Goal: Contribute content: Add original content to the website for others to see

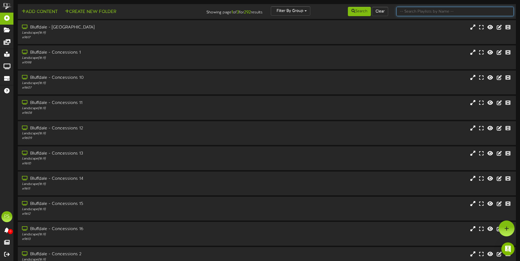
drag, startPoint x: 456, startPoint y: 12, endPoint x: 443, endPoint y: 13, distance: 13.8
click at [456, 12] on input "text" at bounding box center [454, 11] width 117 height 9
type input "q"
click at [361, 13] on button "Search" at bounding box center [359, 11] width 23 height 9
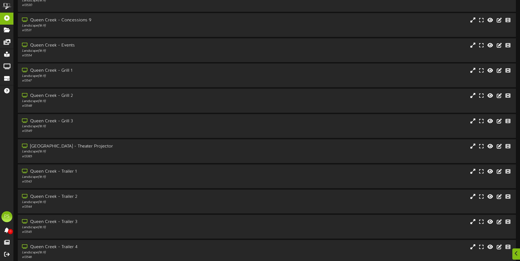
scroll to position [548, 0]
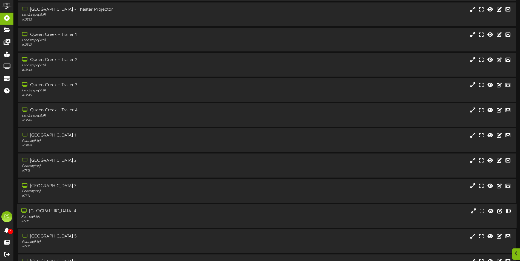
click at [105, 207] on div "[GEOGRAPHIC_DATA] 4 Portrait ( 9:16 ) # 7715" at bounding box center [266, 216] width 499 height 24
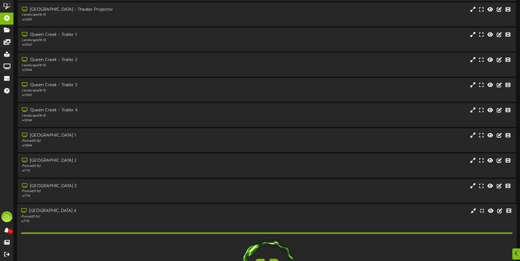
scroll to position [657, 0]
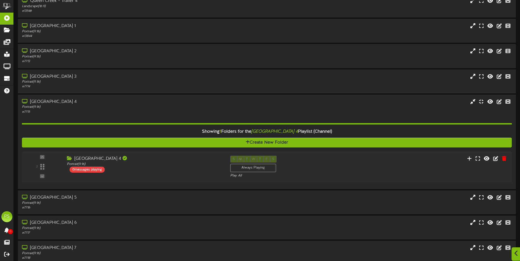
click at [517, 255] on icon at bounding box center [516, 254] width 4 height 6
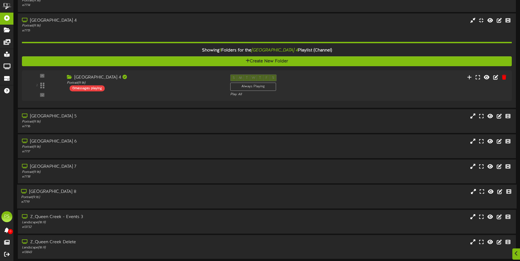
scroll to position [740, 0]
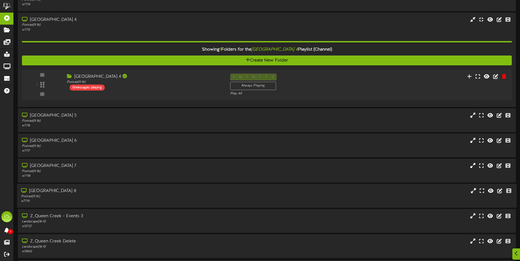
click at [122, 195] on div "Portrait ( 9:16 )" at bounding box center [121, 197] width 200 height 5
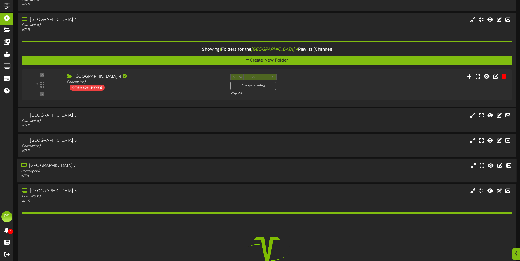
drag, startPoint x: 124, startPoint y: 173, endPoint x: 124, endPoint y: 167, distance: 5.8
click at [124, 173] on div "Portrait ( 9:16 )" at bounding box center [121, 171] width 200 height 5
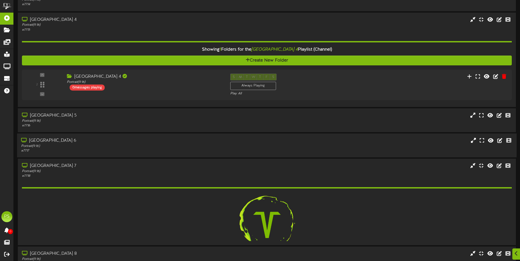
click at [121, 144] on div "Portrait ( 9:16 )" at bounding box center [121, 146] width 200 height 5
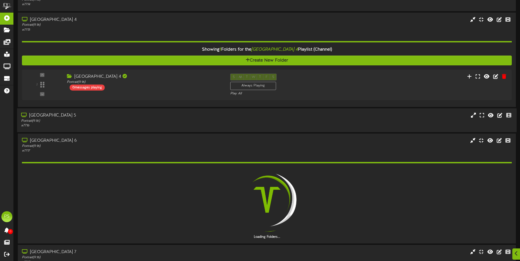
click at [119, 127] on div "# 7716" at bounding box center [121, 126] width 200 height 5
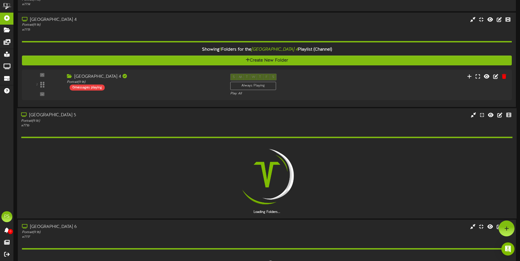
scroll to position [603, 0]
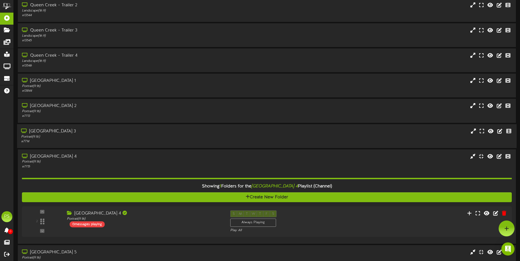
click at [115, 131] on div "[GEOGRAPHIC_DATA] 3" at bounding box center [121, 131] width 200 height 6
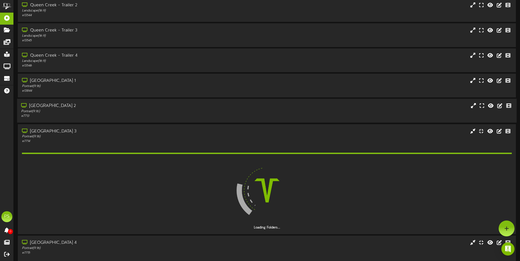
click at [118, 105] on div "[GEOGRAPHIC_DATA] 2" at bounding box center [121, 106] width 200 height 6
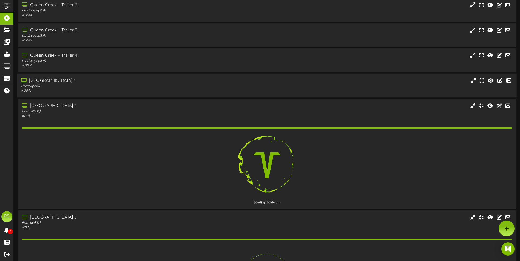
click at [118, 90] on div "# 13844" at bounding box center [121, 91] width 200 height 5
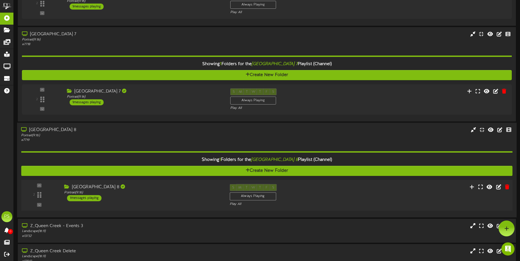
click at [158, 198] on div "Queen Creek Theater 8 Portrait ( 9:16 ) 1 messages playing" at bounding box center [142, 192] width 165 height 17
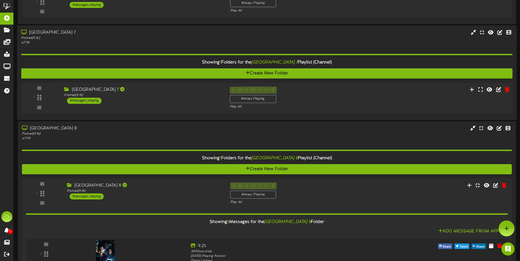
scroll to position [1211, 0]
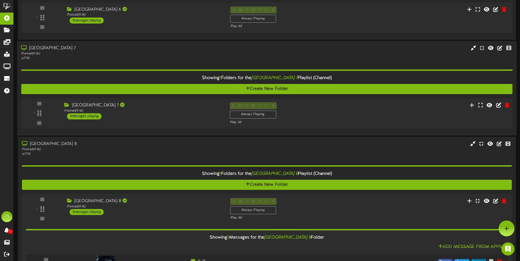
click at [152, 120] on div "2 ( 9:16" at bounding box center [267, 113] width 496 height 22
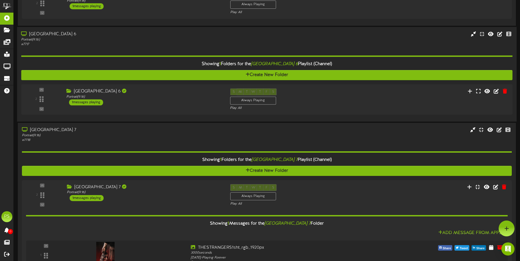
scroll to position [1129, 0]
click at [160, 109] on div "2 ( 9:16" at bounding box center [267, 99] width 496 height 22
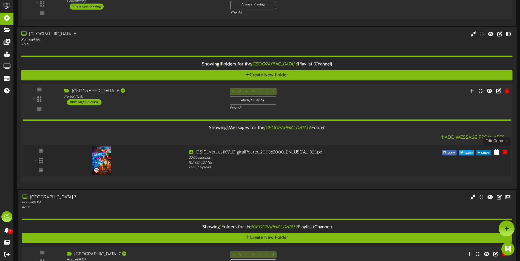
click at [496, 152] on icon at bounding box center [495, 152] width 5 height 6
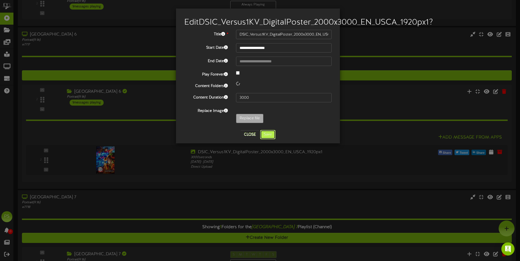
click at [265, 139] on button "Save" at bounding box center [267, 134] width 15 height 9
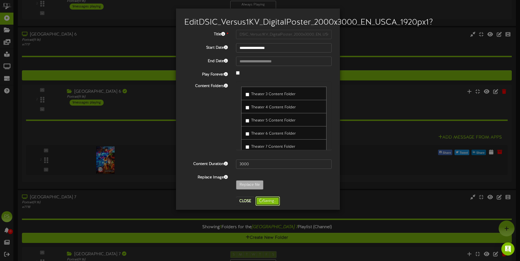
scroll to position [1019, 0]
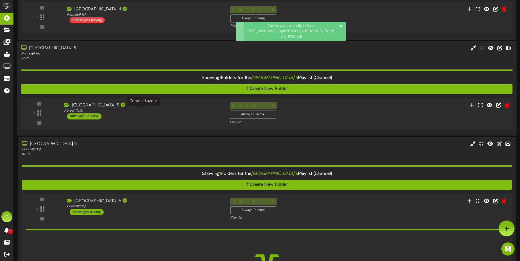
click at [142, 113] on div "Portrait ( 9:16 )" at bounding box center [142, 110] width 157 height 5
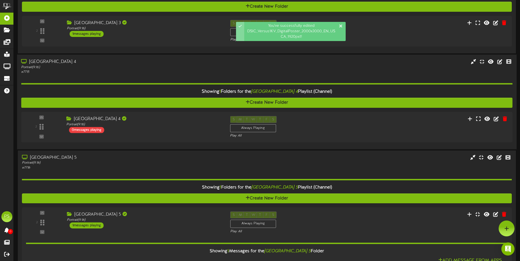
scroll to position [855, 0]
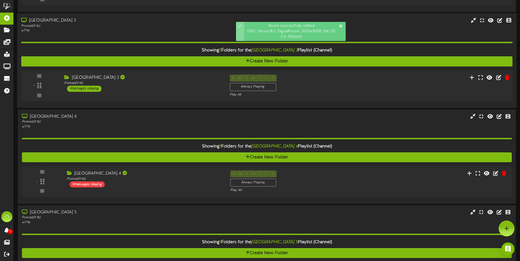
click at [148, 96] on div "2 ( 9:16" at bounding box center [267, 86] width 496 height 22
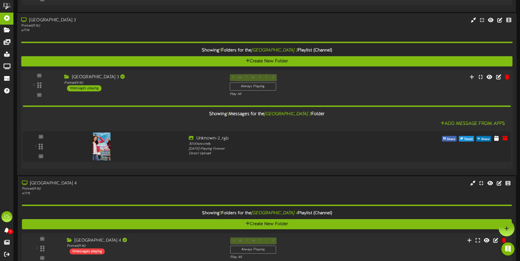
scroll to position [745, 0]
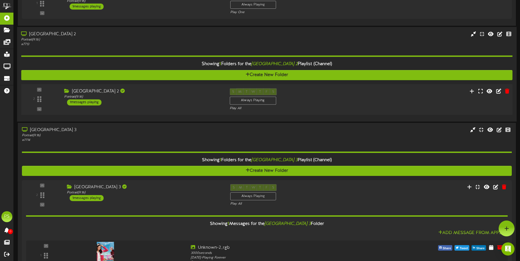
click at [162, 104] on div "Queen Creek Theater 2 Portrait ( 9:16 ) 1 messages playing" at bounding box center [142, 96] width 165 height 17
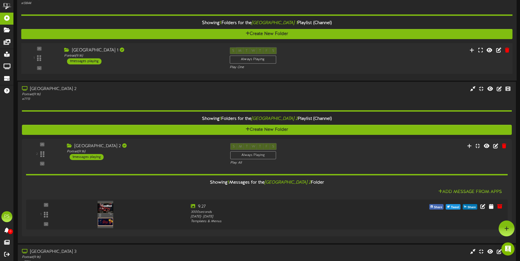
click at [165, 71] on div "1 Portrait ( )" at bounding box center [267, 58] width 496 height 31
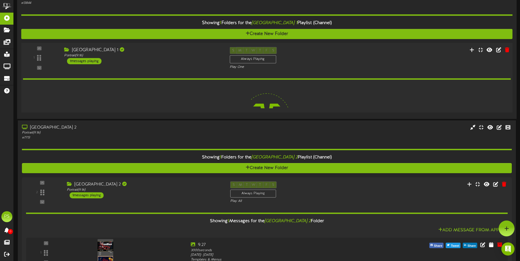
scroll to position [690, 0]
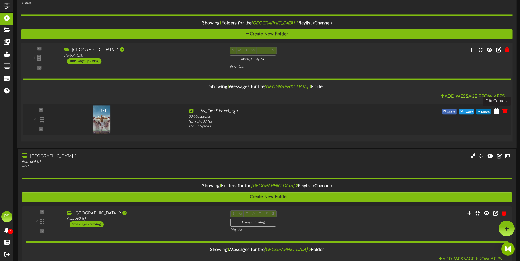
click at [497, 114] on icon at bounding box center [495, 111] width 5 height 6
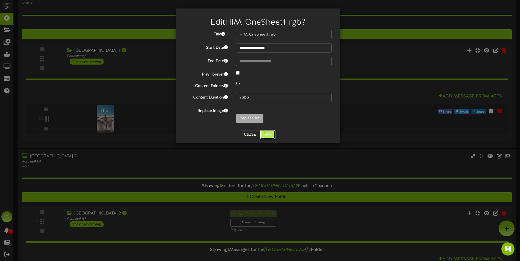
click at [265, 134] on button "Save" at bounding box center [267, 134] width 15 height 9
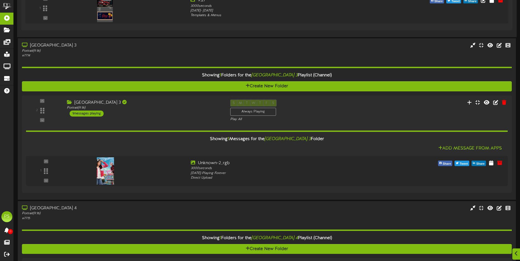
scroll to position [1101, 0]
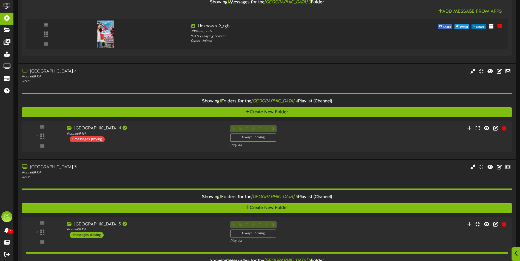
click at [518, 255] on icon at bounding box center [516, 254] width 4 height 6
click at [510, 227] on div at bounding box center [506, 229] width 16 height 16
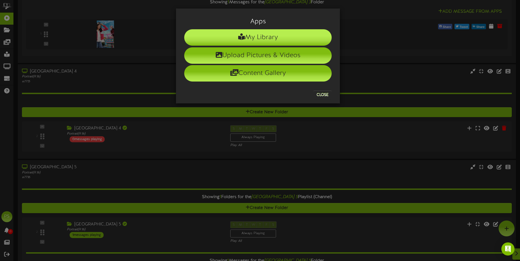
click at [251, 39] on li "My Library" at bounding box center [257, 37] width 147 height 16
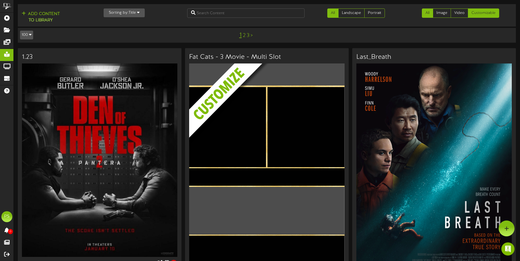
click at [484, 15] on link "Customizable" at bounding box center [483, 12] width 31 height 9
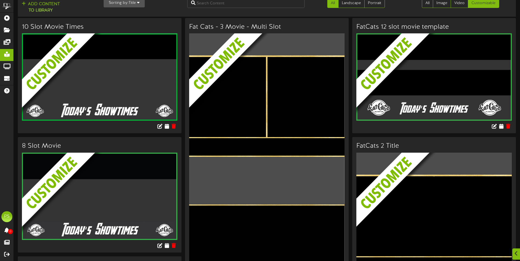
scroll to position [493, 0]
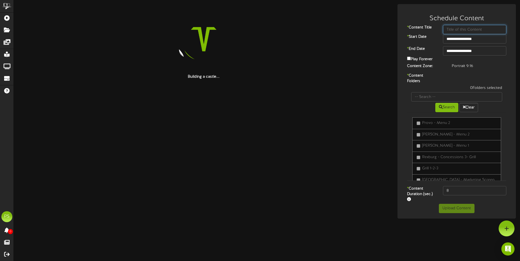
click at [448, 30] on input "text" at bounding box center [474, 29] width 63 height 9
type input "9..28"
click at [457, 56] on div "Play Forever" at bounding box center [456, 60] width 107 height 8
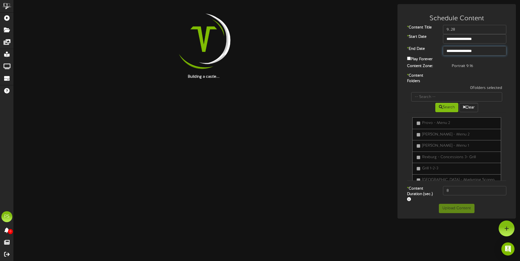
click at [458, 53] on input "**********" at bounding box center [474, 50] width 63 height 9
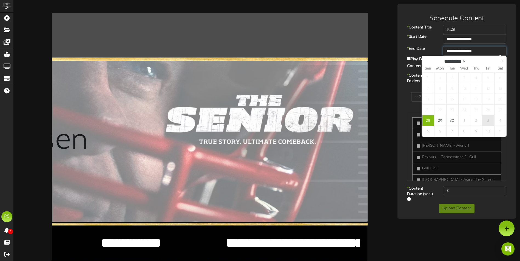
type input "**********"
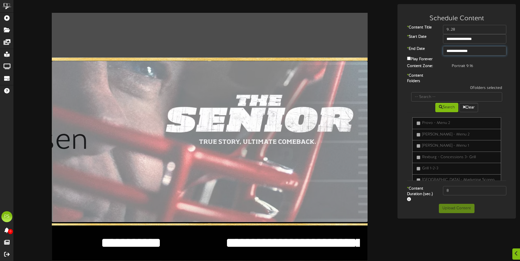
scroll to position [82, 0]
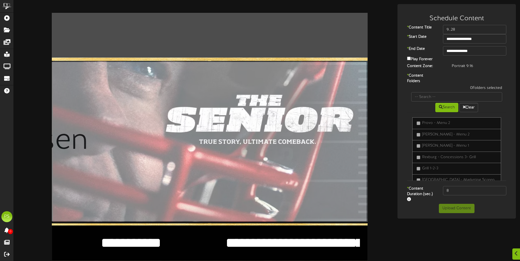
click at [215, 82] on input "file" at bounding box center [50, 142] width 633 height 162
type input "**********"
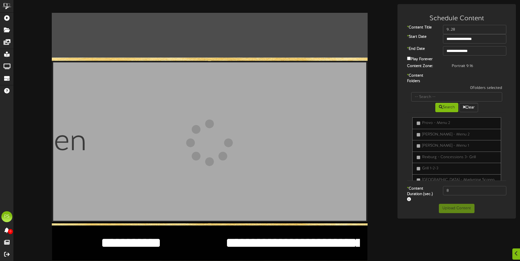
click at [131, 234] on textarea "**********" at bounding box center [131, 243] width 136 height 19
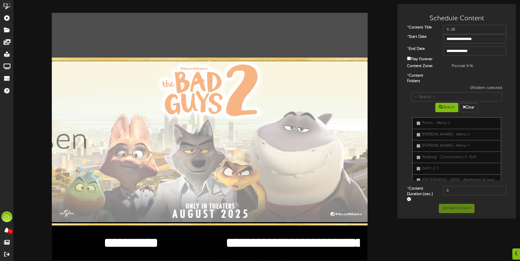
type textarea "**********"
click at [255, 234] on textarea "**********" at bounding box center [291, 243] width 136 height 19
type textarea "**********"
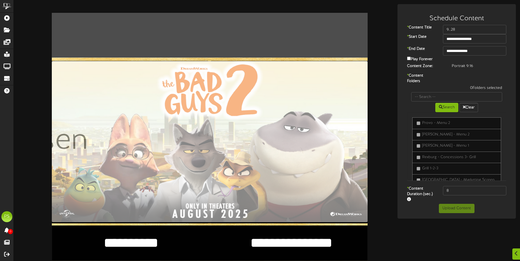
drag, startPoint x: 98, startPoint y: 202, endPoint x: 95, endPoint y: 203, distance: 3.9
drag, startPoint x: 105, startPoint y: 201, endPoint x: 109, endPoint y: 203, distance: 4.3
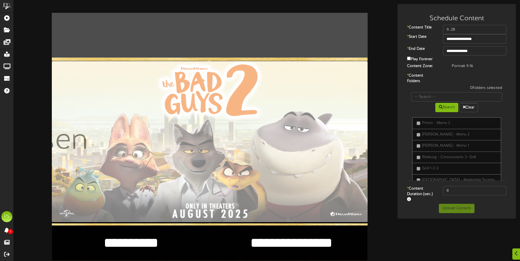
type textarea "*****"
drag, startPoint x: 95, startPoint y: 200, endPoint x: 93, endPoint y: 201, distance: 2.8
type textarea "****"
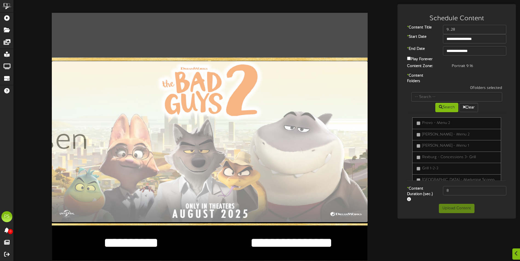
drag, startPoint x: 96, startPoint y: 222, endPoint x: 92, endPoint y: 222, distance: 3.8
type textarea "****"
drag, startPoint x: 312, startPoint y: 183, endPoint x: 308, endPoint y: 183, distance: 3.8
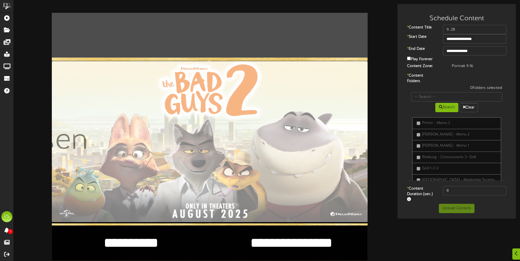
scroll to position [192, 0]
type textarea "****"
type input "**********"
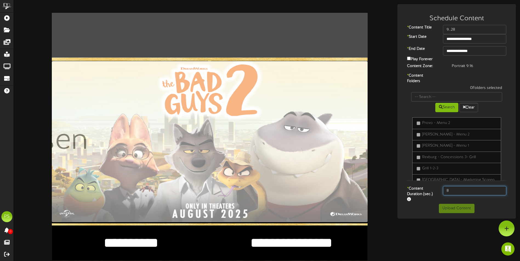
drag, startPoint x: 453, startPoint y: 190, endPoint x: 438, endPoint y: 193, distance: 15.6
click at [438, 193] on div "* Content Duration (sec.) 8" at bounding box center [457, 195] width 116 height 18
type input "3000"
click at [430, 96] on input "text" at bounding box center [456, 96] width 91 height 9
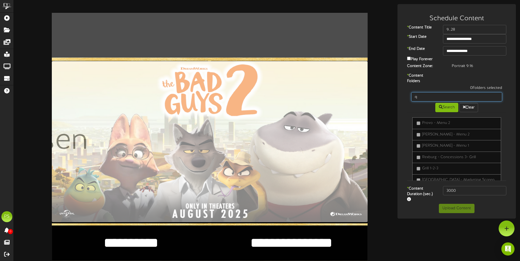
type input "queen creek"
drag, startPoint x: 430, startPoint y: 99, endPoint x: 439, endPoint y: 105, distance: 11.2
click at [439, 105] on icon at bounding box center [441, 107] width 4 height 4
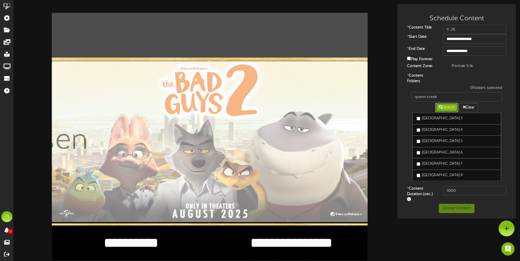
scroll to position [247, 0]
click at [431, 135] on label "Queen Creek Theater 4" at bounding box center [439, 132] width 46 height 5
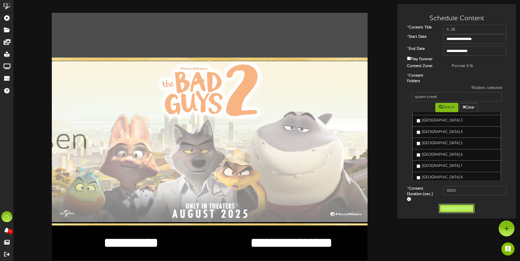
click at [442, 208] on button "Upload Content" at bounding box center [457, 208] width 36 height 9
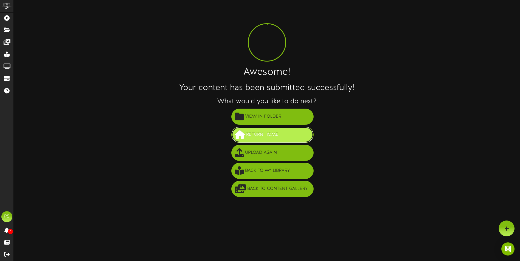
click at [263, 128] on button "Return Home" at bounding box center [272, 135] width 82 height 16
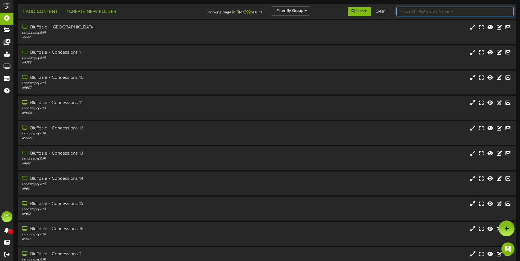
click at [456, 15] on input "text" at bounding box center [454, 11] width 117 height 9
type input "q"
click at [351, 11] on icon at bounding box center [353, 11] width 4 height 4
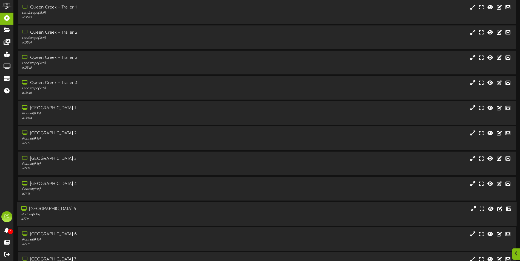
scroll to position [688, 0]
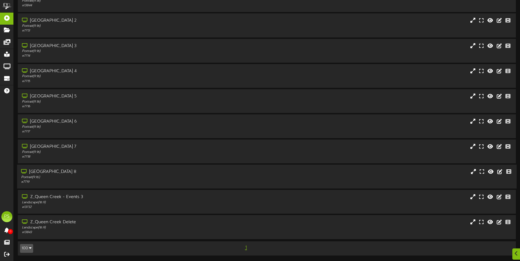
click at [96, 176] on div "Portrait ( 9:16 )" at bounding box center [121, 177] width 200 height 5
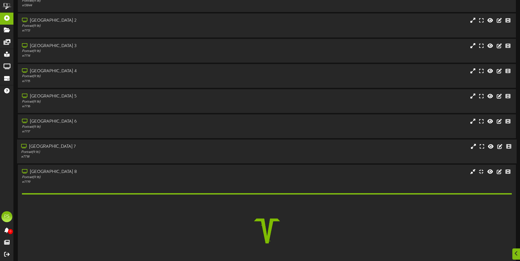
click at [101, 155] on div "# 7718" at bounding box center [121, 157] width 200 height 5
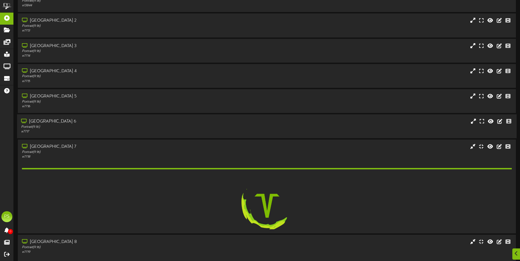
click at [102, 129] on div "Portrait ( 9:16 )" at bounding box center [121, 127] width 200 height 5
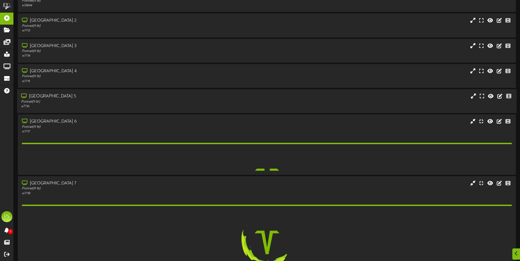
click at [102, 103] on div "Portrait ( 9:16 )" at bounding box center [121, 102] width 200 height 5
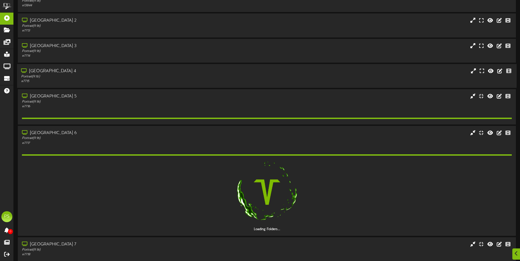
click at [102, 76] on div "Portrait ( 9:16 )" at bounding box center [121, 76] width 200 height 5
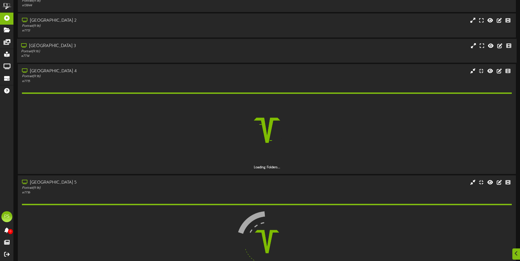
click at [99, 54] on div "Portrait ( 9:16 )" at bounding box center [121, 51] width 200 height 5
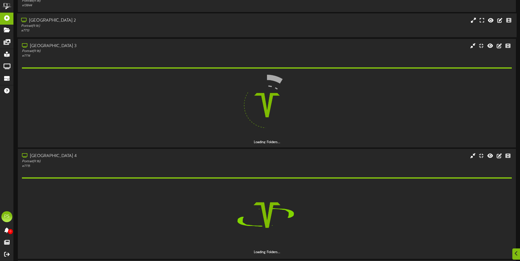
click at [99, 29] on div "# 7713" at bounding box center [121, 30] width 200 height 5
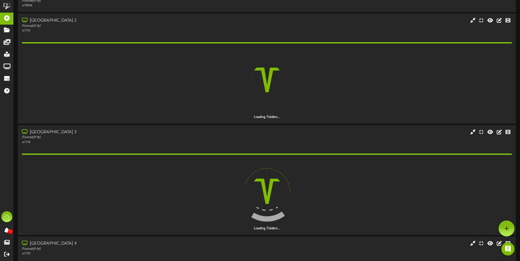
scroll to position [579, 0]
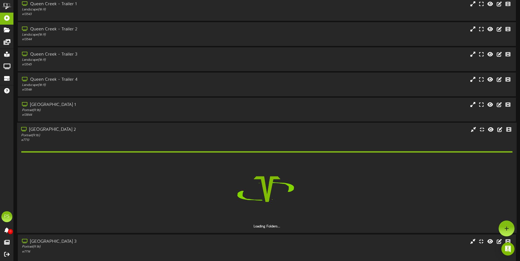
click at [97, 135] on div "Portrait ( 9:16 )" at bounding box center [121, 135] width 200 height 5
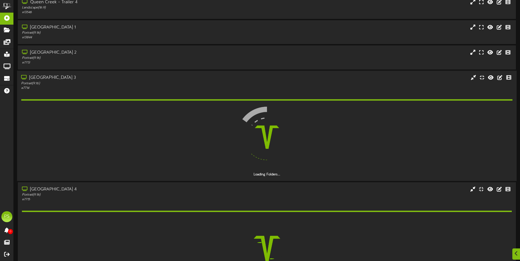
scroll to position [688, 0]
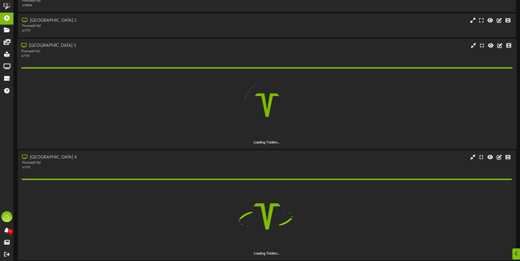
click at [108, 59] on div "Loading Folders..." at bounding box center [266, 101] width 491 height 87
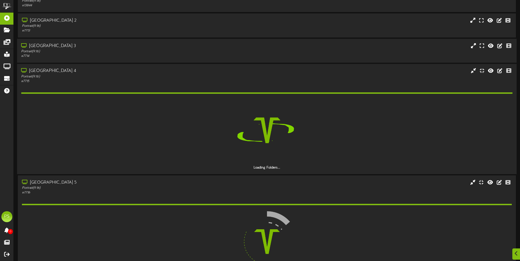
click at [99, 81] on div "# 7715" at bounding box center [121, 81] width 200 height 5
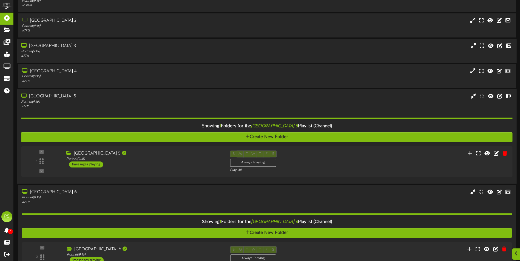
click at [95, 95] on div "Queen Creek Theater 5" at bounding box center [121, 96] width 200 height 6
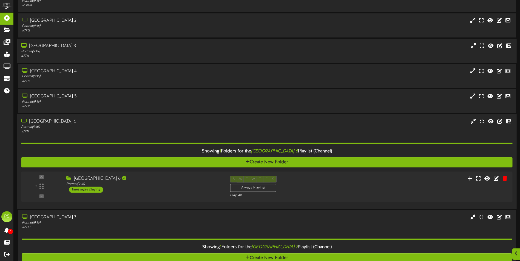
click at [101, 121] on div "Queen Creek Theater 6" at bounding box center [121, 121] width 200 height 6
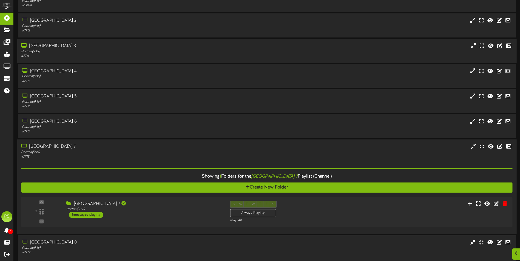
click at [93, 150] on div "Portrait ( 9:16 )" at bounding box center [121, 152] width 200 height 5
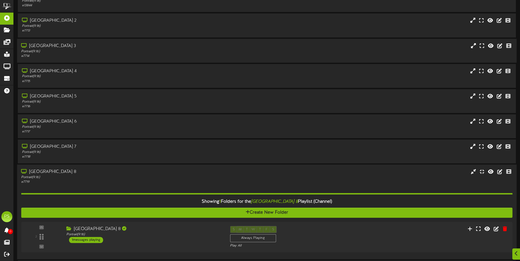
click at [91, 176] on div "Portrait ( 9:16 )" at bounding box center [121, 177] width 200 height 5
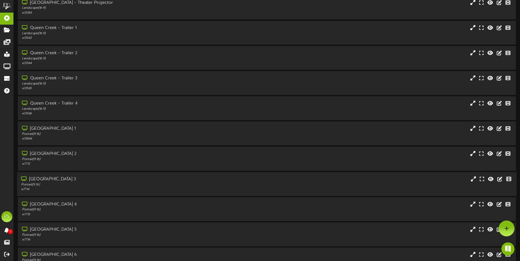
scroll to position [496, 0]
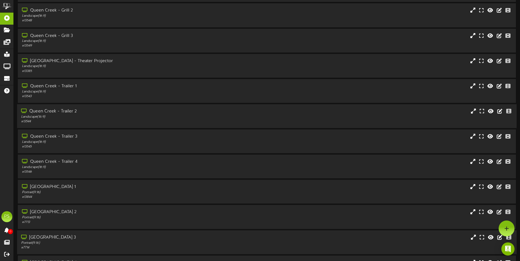
click at [107, 118] on div "Landscape ( 16:9 )" at bounding box center [121, 117] width 200 height 5
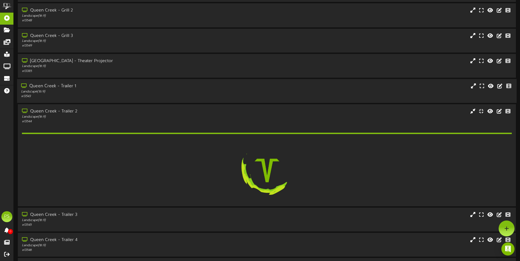
click at [111, 92] on div "Landscape ( 16:9 )" at bounding box center [121, 92] width 200 height 5
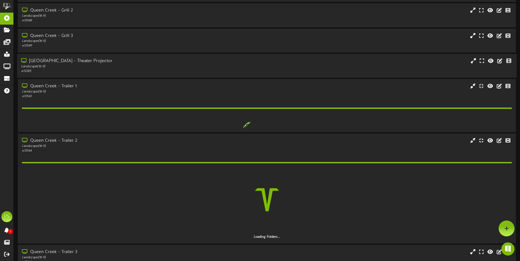
click at [117, 57] on div "Queen Creek - Theater Projector Landscape ( 16:9 ) # 13385" at bounding box center [266, 66] width 499 height 24
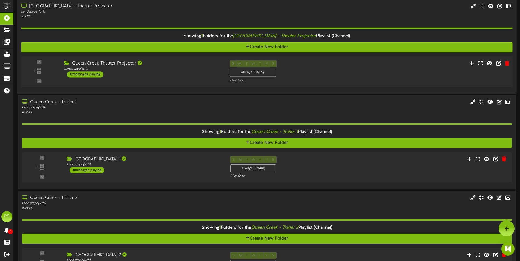
click at [171, 64] on div "Queen Creek Theater Projector" at bounding box center [142, 63] width 157 height 6
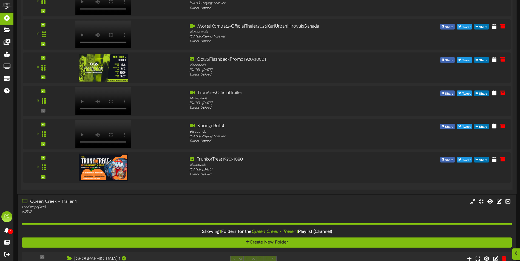
scroll to position [1044, 0]
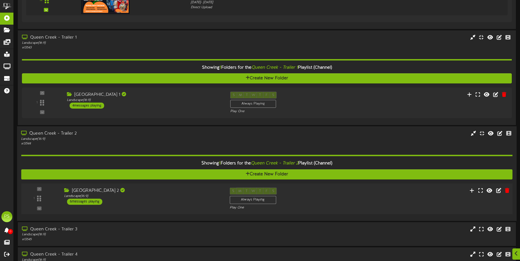
click at [158, 200] on div "Queen Creek Hallway Trailer 2 Landscape ( 16:9 ) 6 messages playing" at bounding box center [142, 196] width 165 height 17
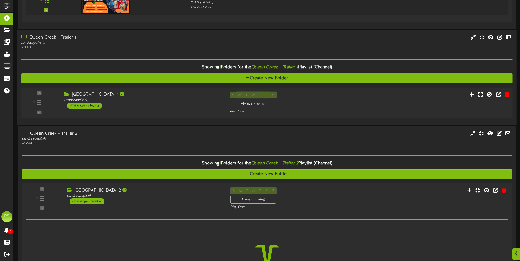
click at [169, 106] on div "Queen Creek Hallway Trailer 1 Landscape ( 16:9 ) 4 messages playing" at bounding box center [142, 100] width 165 height 17
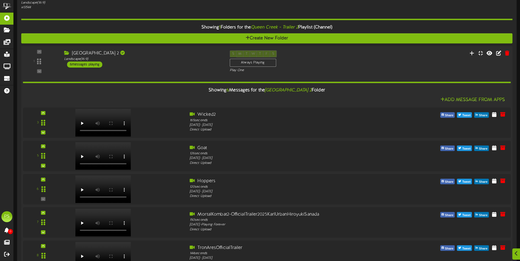
scroll to position [1455, 0]
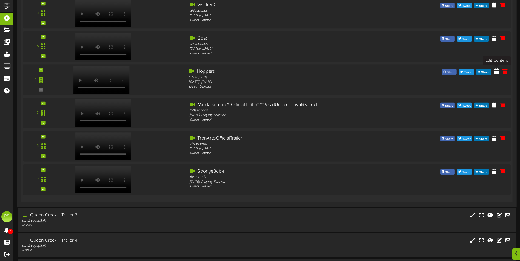
click at [496, 72] on icon at bounding box center [495, 71] width 5 height 6
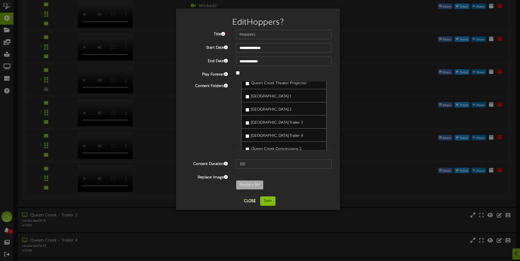
scroll to position [1123, 0]
click at [247, 119] on label "Queen Creek Hallway Trailer 1" at bounding box center [267, 122] width 45 height 7
click at [273, 201] on button "Save" at bounding box center [267, 201] width 15 height 9
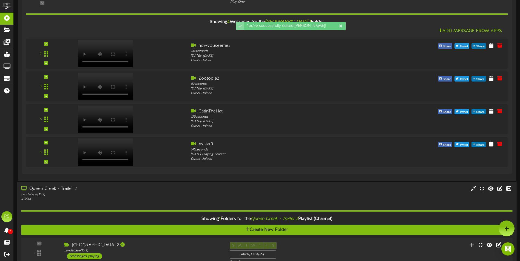
scroll to position [1044, 0]
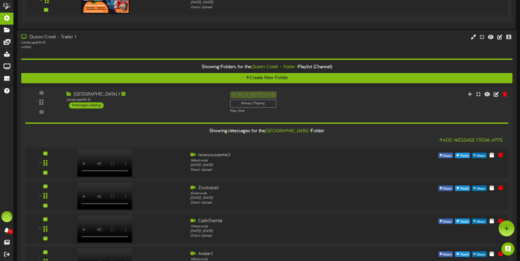
click at [171, 44] on div "Landscape ( 16:9 )" at bounding box center [121, 43] width 200 height 5
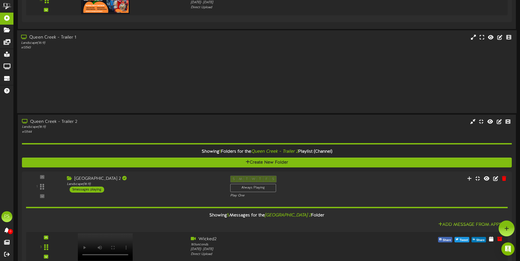
click at [171, 44] on div "Landscape ( 16:9 )" at bounding box center [121, 43] width 200 height 5
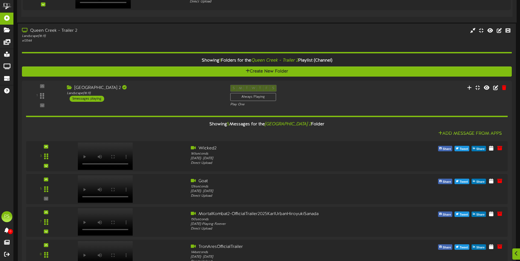
scroll to position [1455, 0]
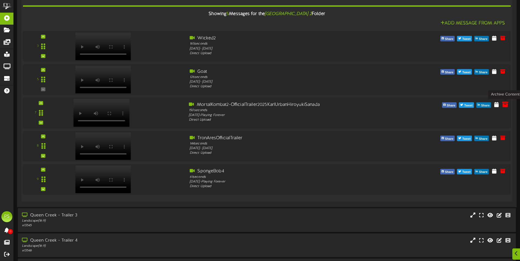
click at [503, 104] on icon at bounding box center [505, 104] width 6 height 6
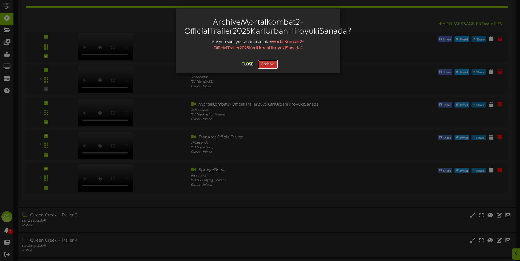
click at [270, 62] on button "Archive" at bounding box center [268, 64] width 20 height 9
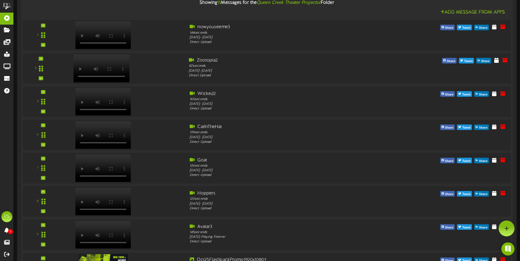
scroll to position [591, 0]
